Goal: Information Seeking & Learning: Learn about a topic

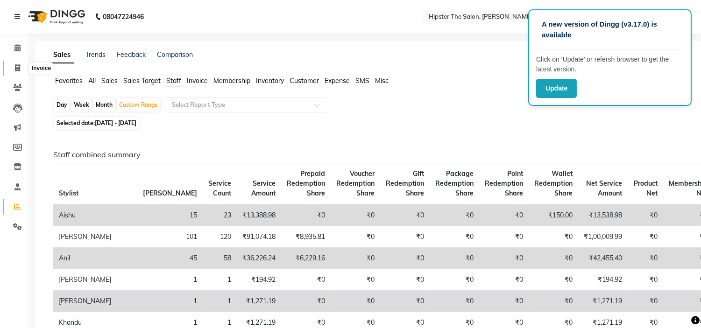
click at [15, 66] on icon at bounding box center [17, 67] width 5 height 7
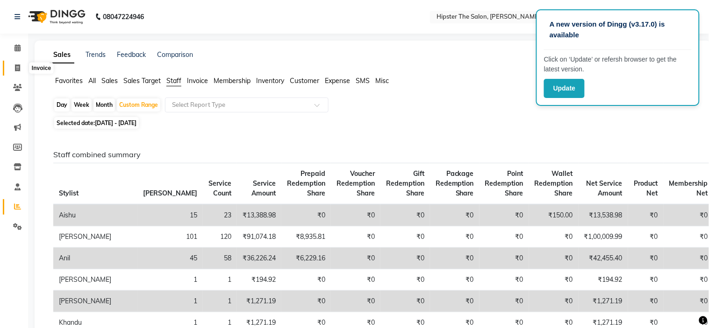
select select "8592"
select select "service"
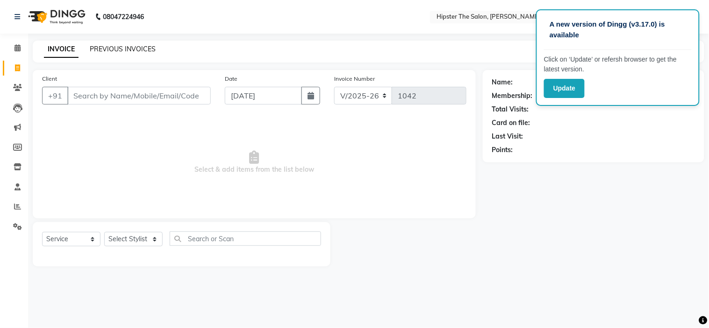
click at [134, 48] on link "PREVIOUS INVOICES" at bounding box center [123, 49] width 66 height 8
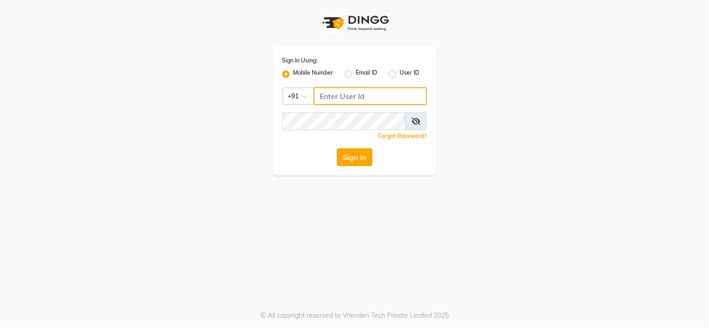
type input "9967174162"
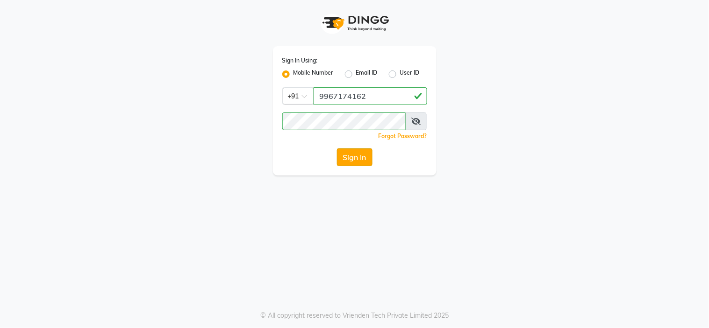
click at [349, 158] on button "Sign In" at bounding box center [355, 158] width 36 height 18
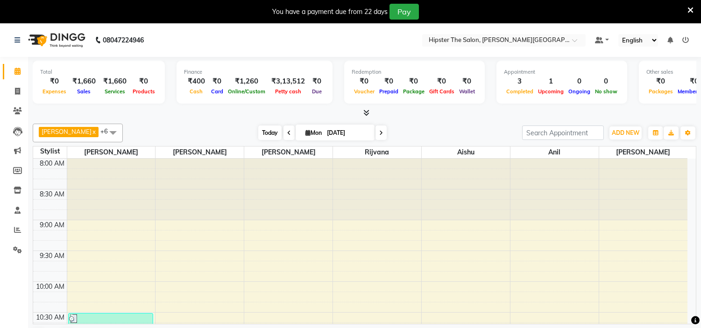
click at [258, 132] on span "Today" at bounding box center [269, 133] width 23 height 14
click at [259, 129] on span "Today" at bounding box center [269, 133] width 23 height 14
click at [258, 133] on span "Today" at bounding box center [269, 133] width 23 height 14
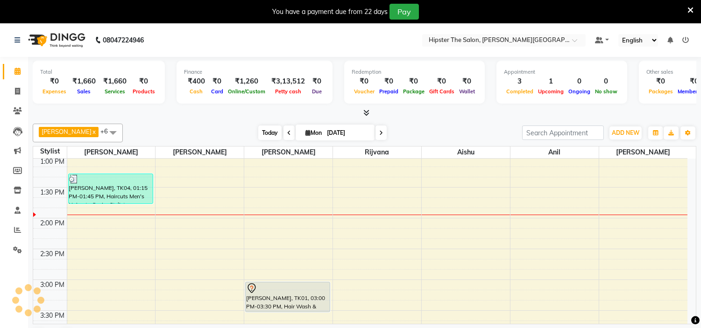
click at [258, 133] on span "Today" at bounding box center [269, 133] width 23 height 14
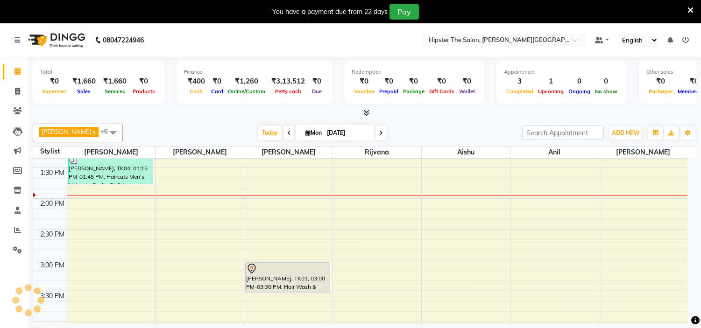
scroll to position [324, 0]
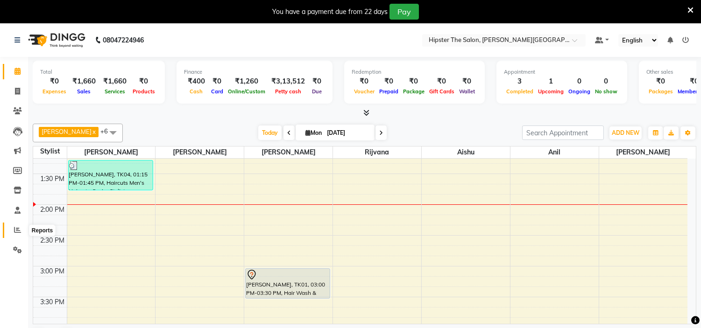
click at [15, 229] on icon at bounding box center [17, 230] width 7 height 7
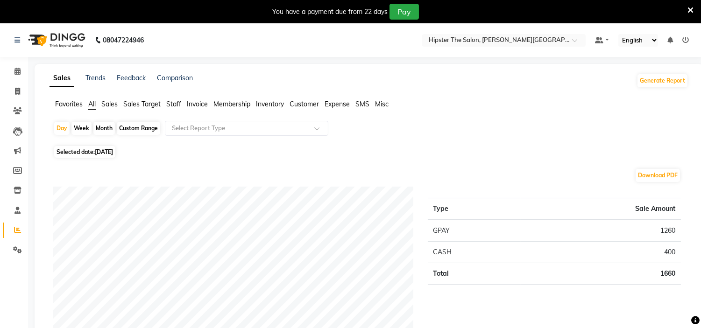
click at [141, 129] on div "Custom Range" at bounding box center [138, 128] width 43 height 13
select select "9"
select select "2025"
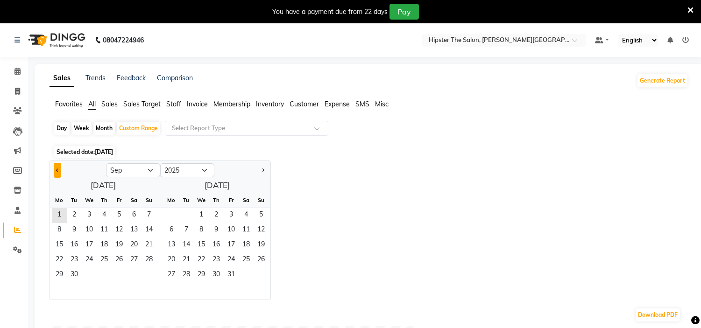
click at [57, 168] on button "Previous month" at bounding box center [57, 170] width 7 height 15
click at [121, 218] on span "1" at bounding box center [119, 215] width 15 height 15
click at [57, 170] on span "Previous month" at bounding box center [57, 169] width 3 height 3
select select "7"
click at [258, 272] on span "31" at bounding box center [261, 275] width 15 height 15
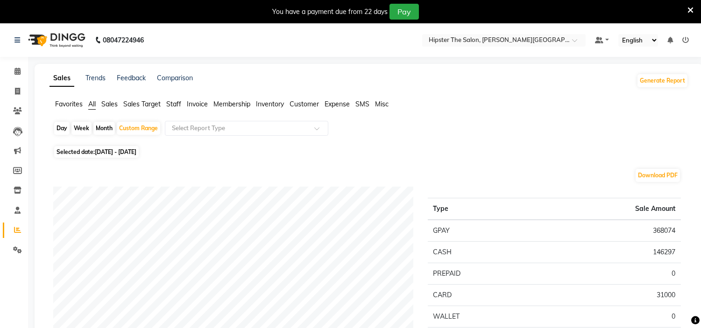
click at [172, 106] on span "Staff" at bounding box center [173, 104] width 15 height 8
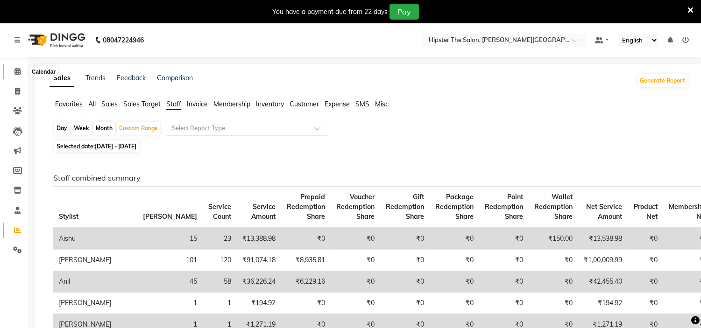
click at [14, 72] on icon at bounding box center [17, 71] width 6 height 7
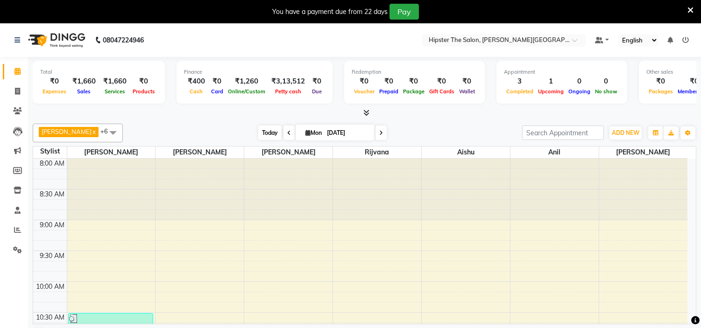
click at [259, 132] on span "Today" at bounding box center [269, 133] width 23 height 14
